Goal: Transaction & Acquisition: Purchase product/service

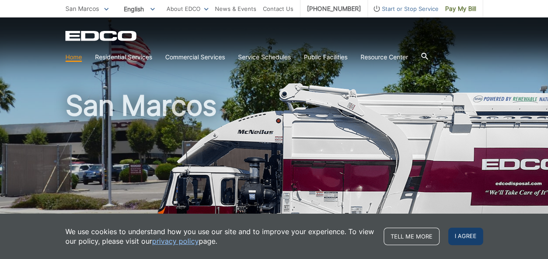
click at [473, 234] on span "I agree" at bounding box center [465, 236] width 35 height 17
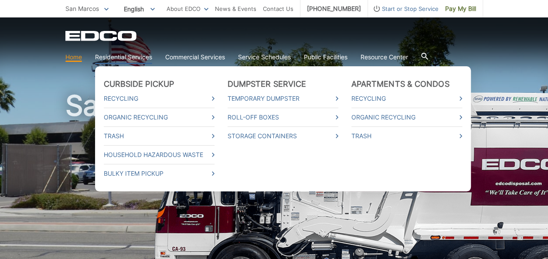
click at [139, 57] on link "Residential Services" at bounding box center [123, 57] width 57 height 10
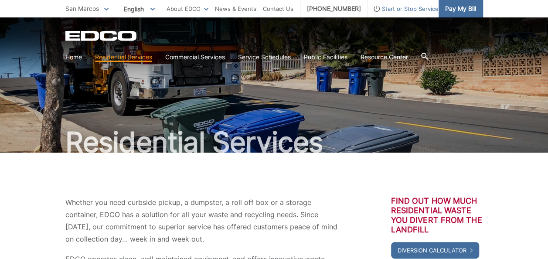
click at [449, 14] on link "Pay My Bill" at bounding box center [461, 8] width 44 height 17
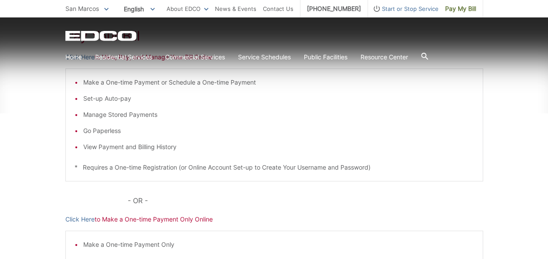
scroll to position [209, 0]
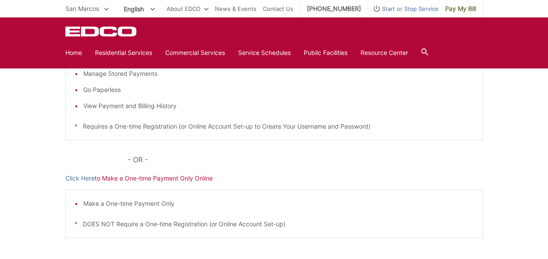
click at [146, 177] on p "Click Here to Make a One-time Payment Only Online" at bounding box center [274, 179] width 418 height 10
click at [71, 180] on link "Click Here" at bounding box center [79, 179] width 29 height 10
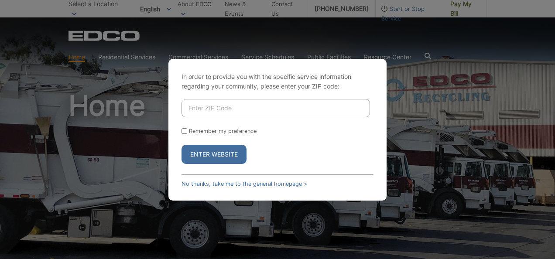
click at [398, 45] on div "In order to provide you with the specific service information regarding your co…" at bounding box center [277, 129] width 555 height 259
